Goal: Find specific page/section: Find specific page/section

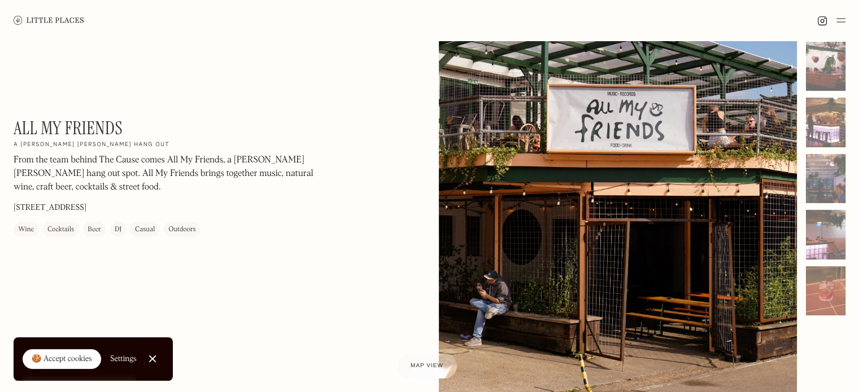
scroll to position [56, 0]
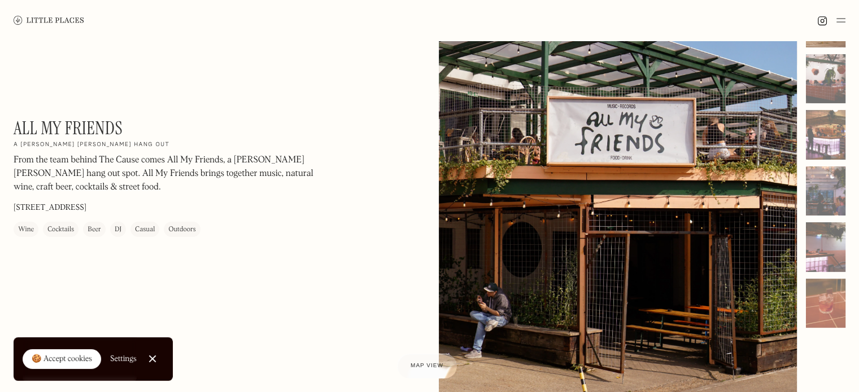
drag, startPoint x: 708, startPoint y: 146, endPoint x: 648, endPoint y: 148, distance: 60.4
click at [648, 148] on div at bounding box center [618, 222] width 359 height 448
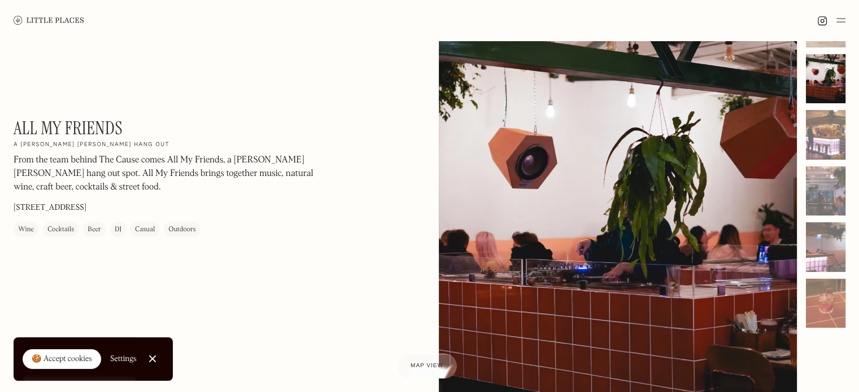
drag, startPoint x: 648, startPoint y: 148, endPoint x: 587, endPoint y: 165, distance: 62.7
click at [594, 164] on div at bounding box center [618, 222] width 359 height 448
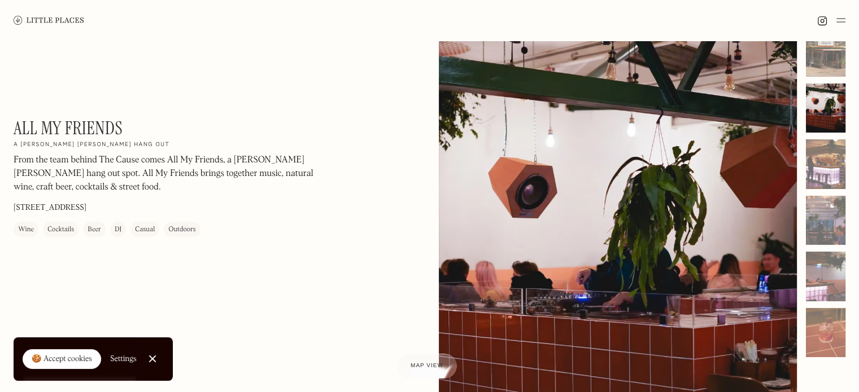
scroll to position [0, 0]
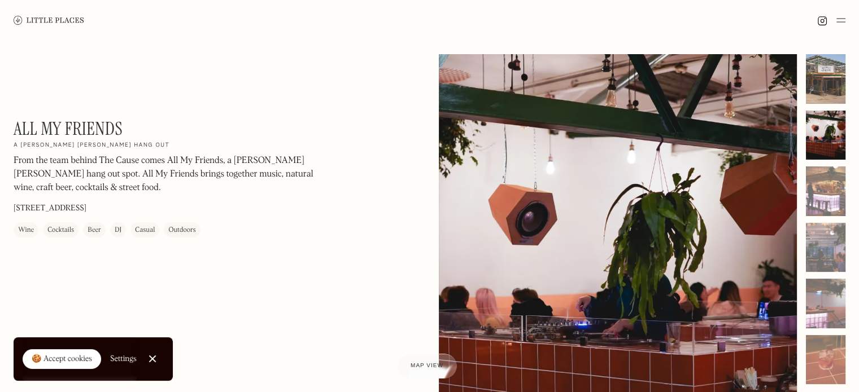
click at [831, 87] on div at bounding box center [826, 79] width 40 height 50
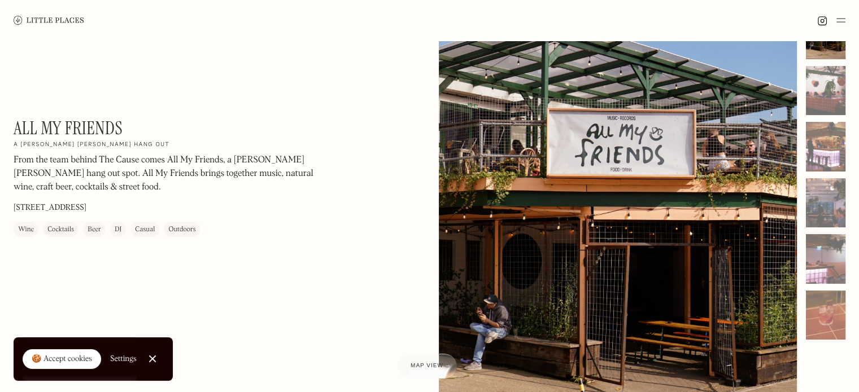
scroll to position [113, 0]
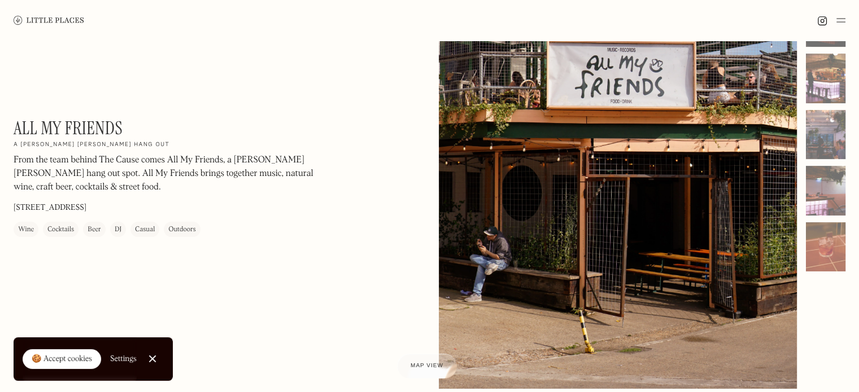
drag, startPoint x: 648, startPoint y: 157, endPoint x: 459, endPoint y: 214, distance: 198.1
click at [460, 214] on div at bounding box center [618, 165] width 359 height 448
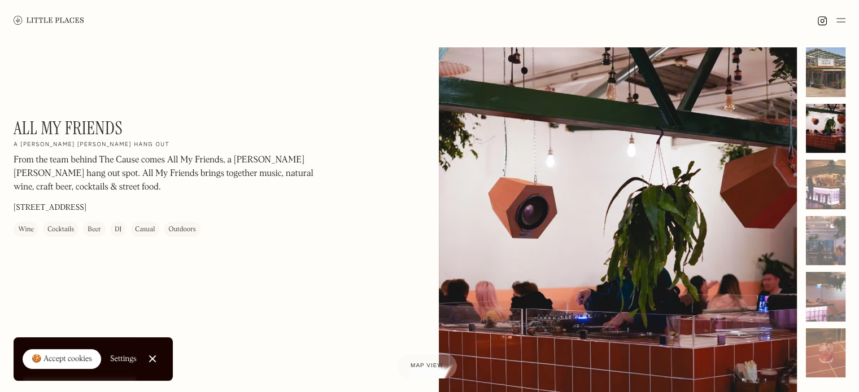
scroll to position [0, 0]
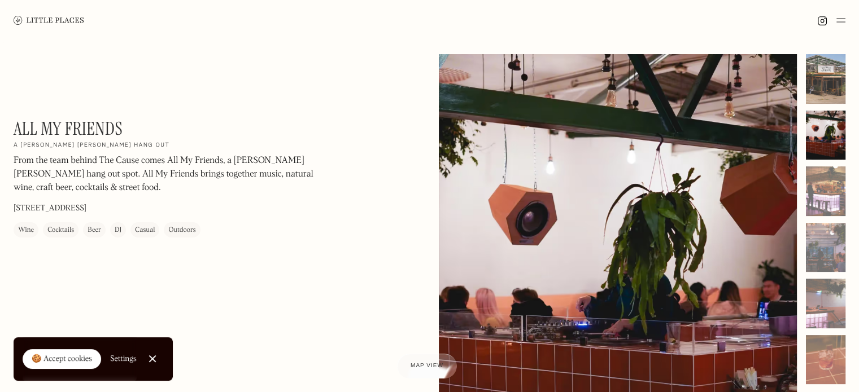
click at [831, 88] on div at bounding box center [826, 79] width 40 height 50
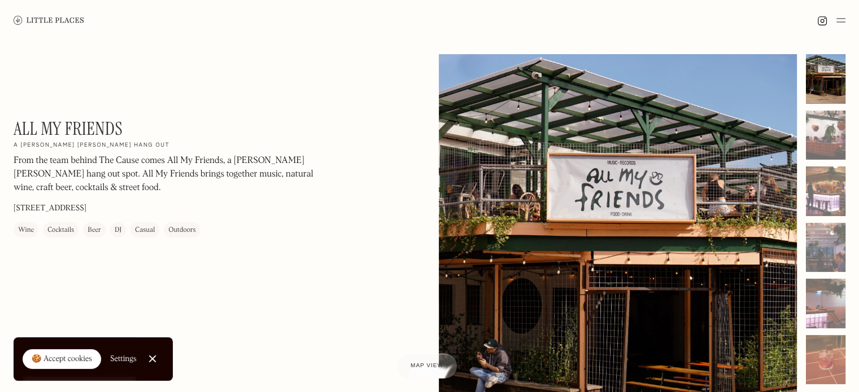
drag, startPoint x: 661, startPoint y: 226, endPoint x: 644, endPoint y: 234, distance: 18.9
click at [630, 241] on div at bounding box center [618, 278] width 359 height 448
click at [822, 136] on div at bounding box center [826, 136] width 40 height 50
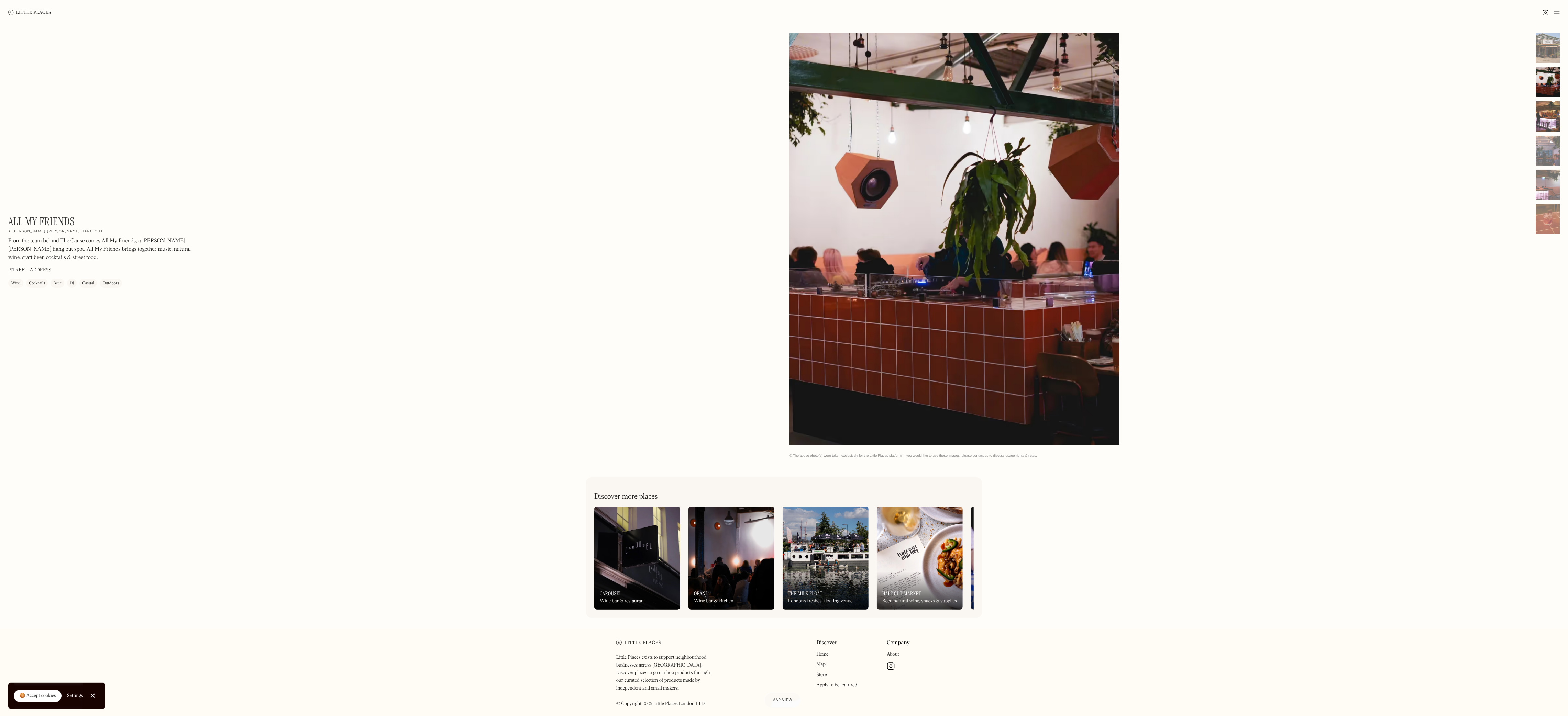
click at [522, 103] on div at bounding box center [1548, 117] width 24 height 30
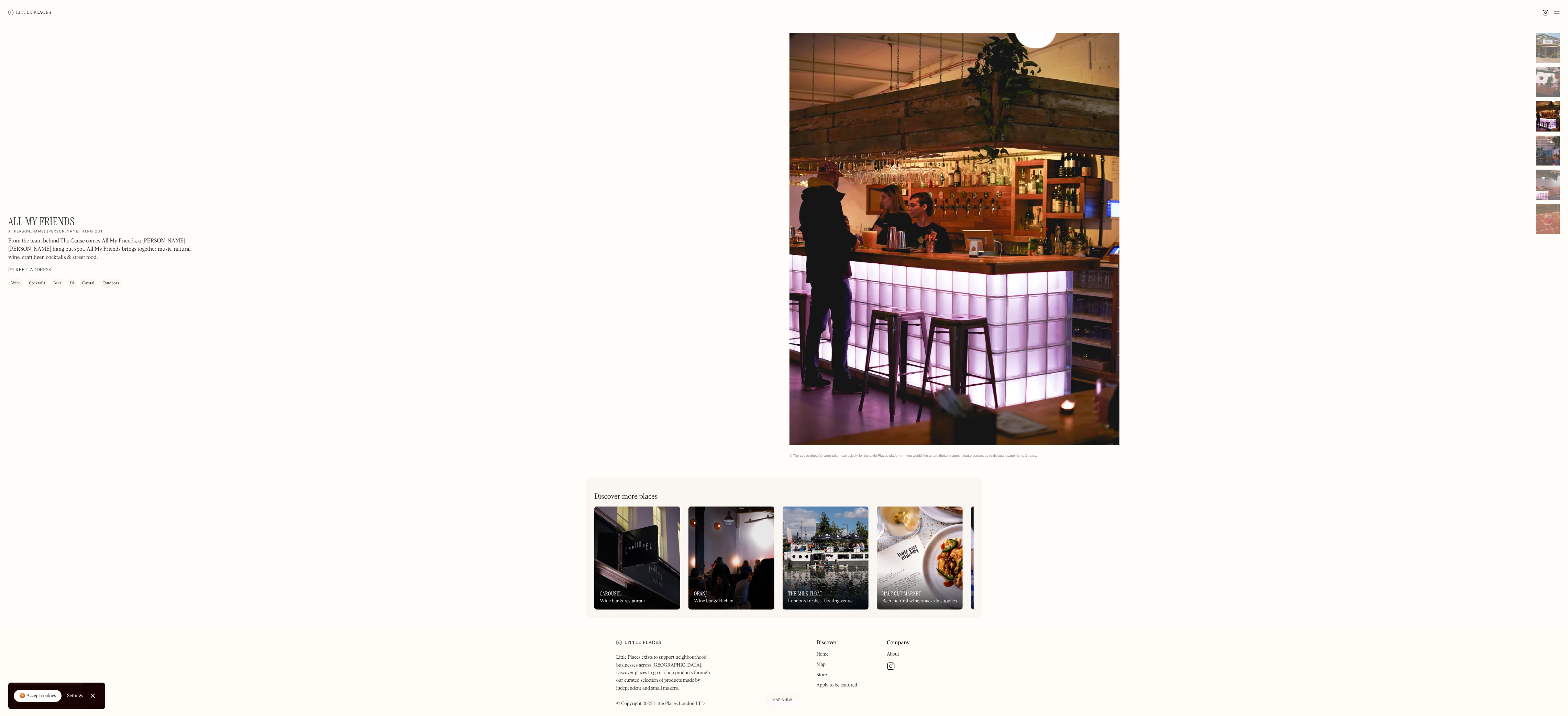
click at [522, 140] on div at bounding box center [1548, 151] width 24 height 30
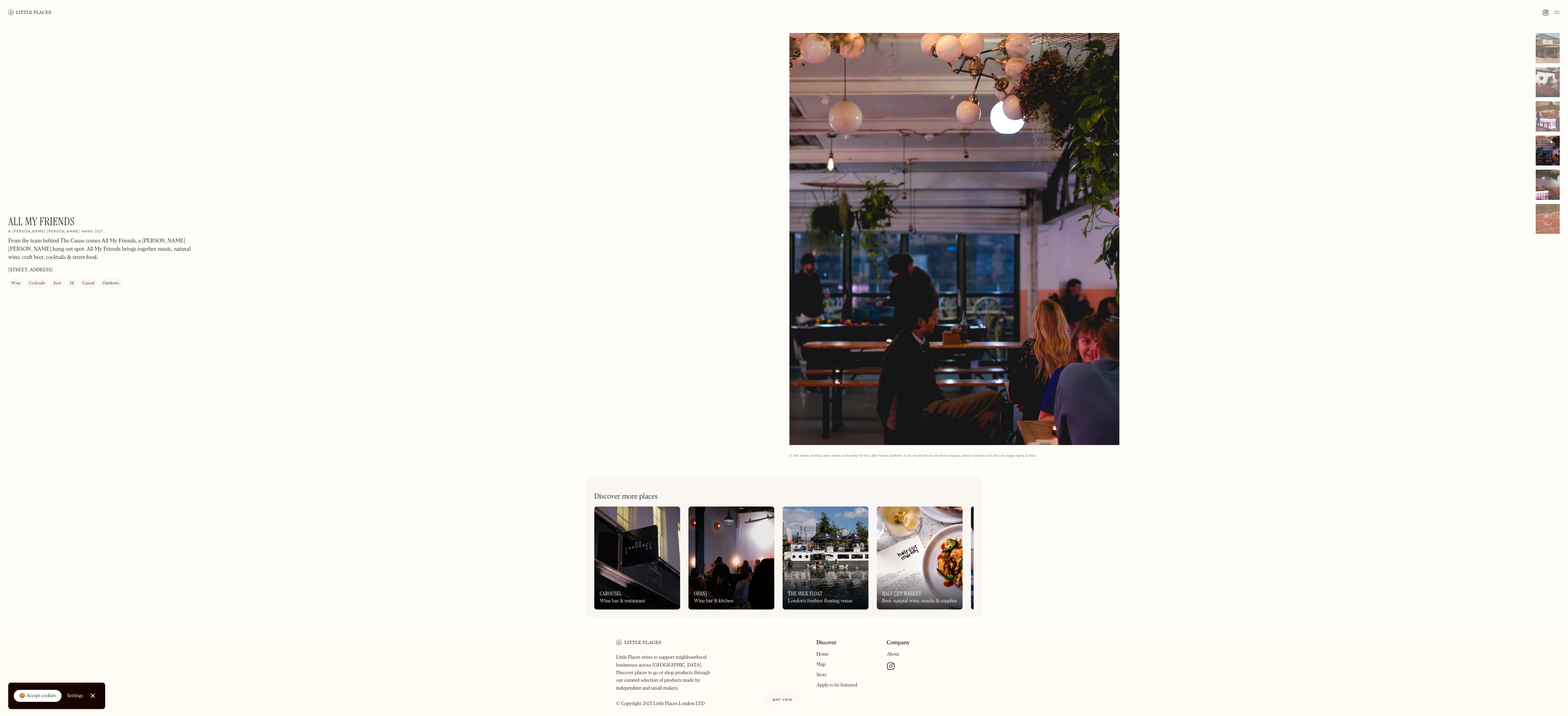
click at [522, 171] on div at bounding box center [1548, 185] width 24 height 30
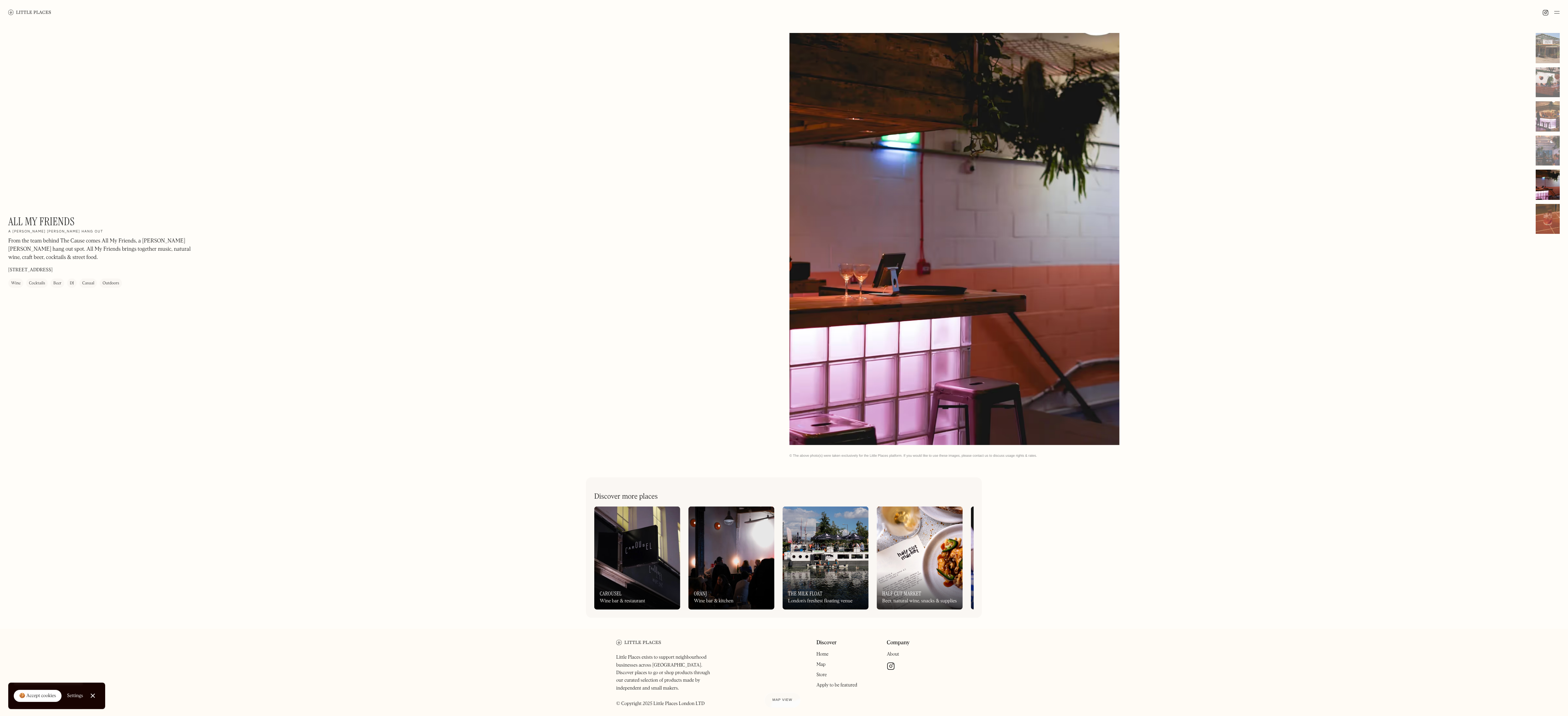
click at [522, 213] on div at bounding box center [1548, 219] width 24 height 30
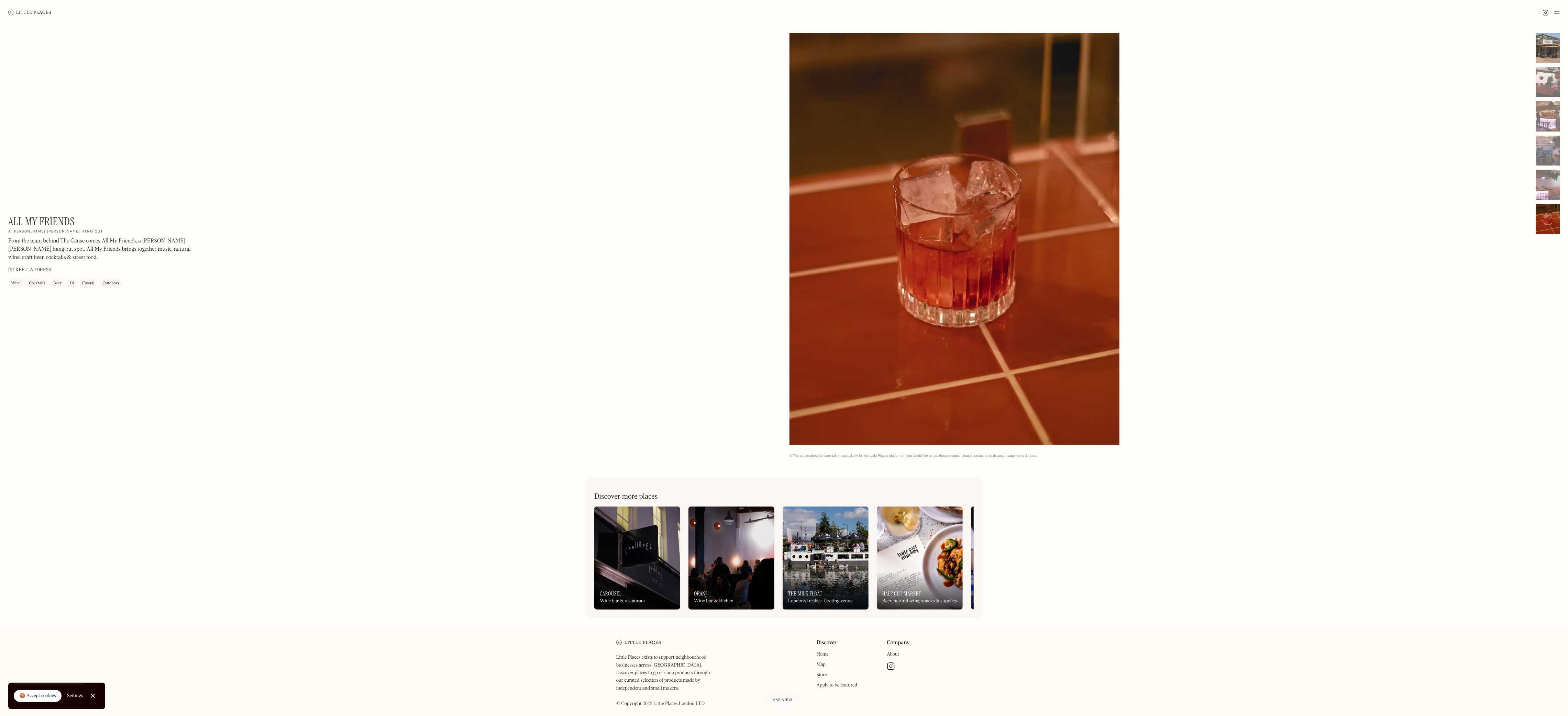
click at [522, 47] on div at bounding box center [1548, 48] width 24 height 30
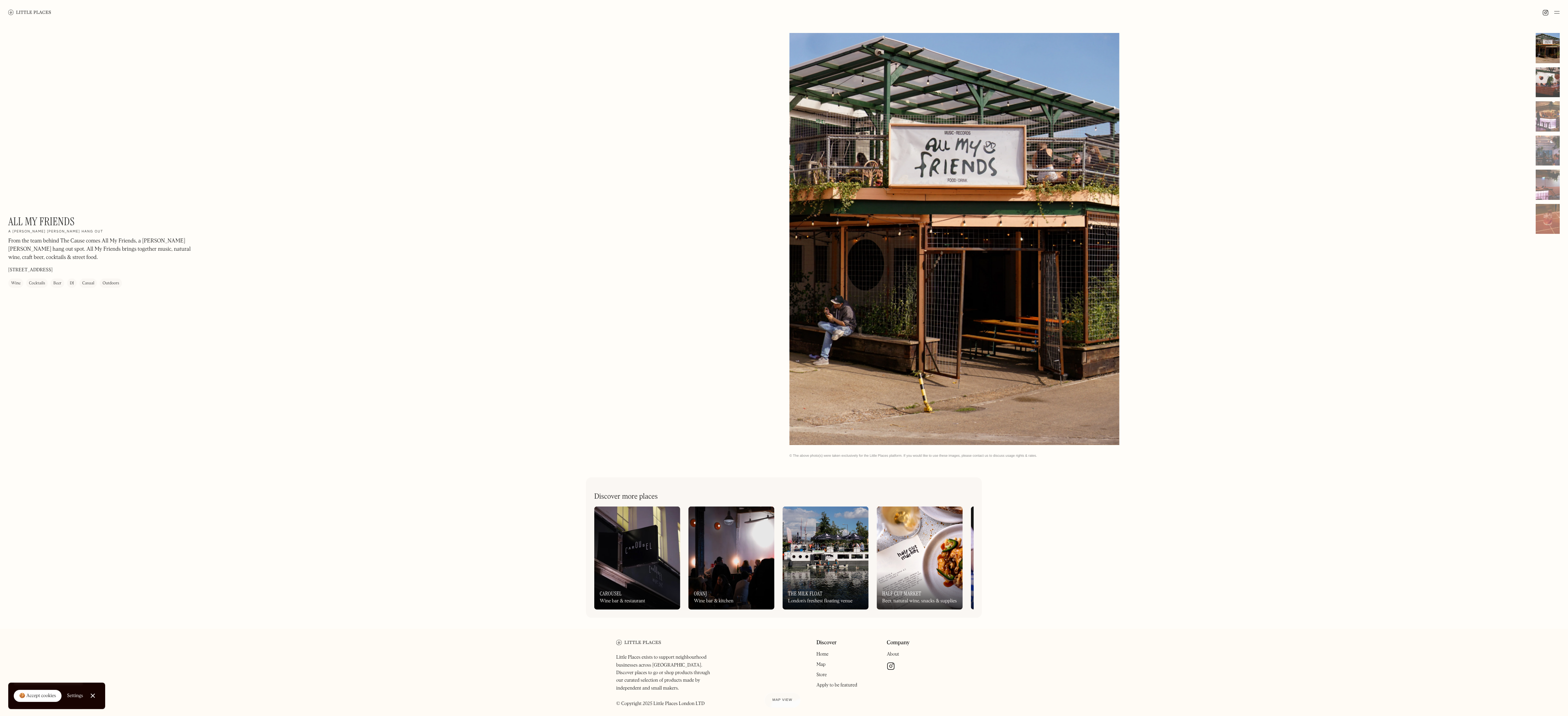
click at [522, 69] on div at bounding box center [1548, 83] width 24 height 30
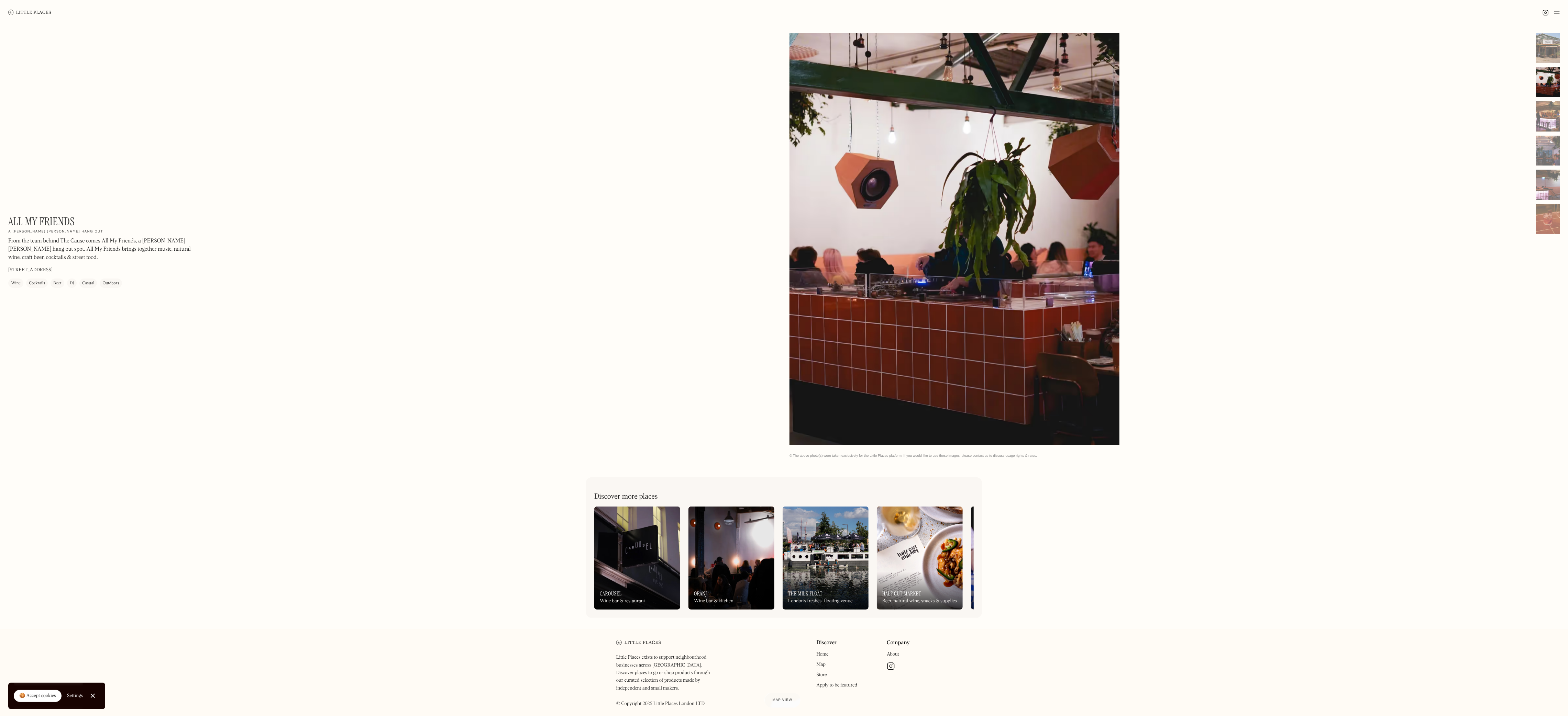
click at [522, 159] on div "No items found." at bounding box center [1160, 240] width 741 height 414
